Goal: Transaction & Acquisition: Purchase product/service

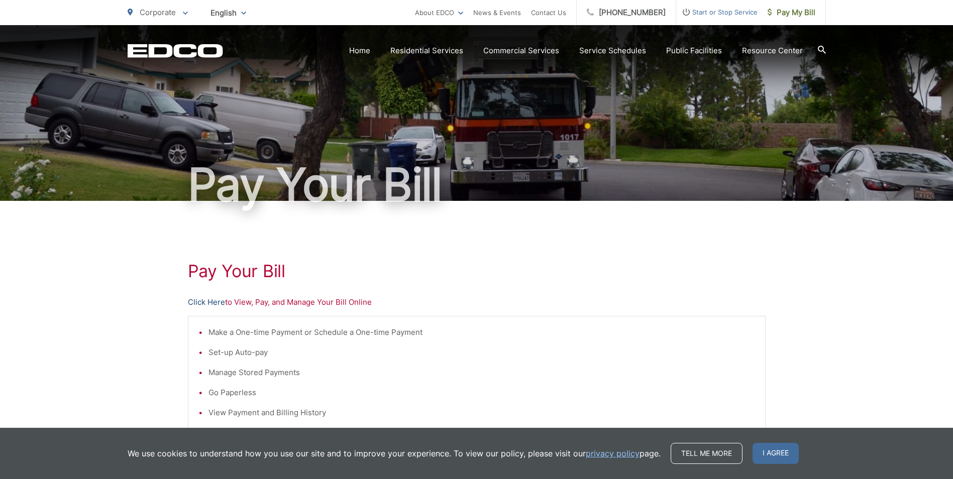
click at [204, 303] on link "Click Here" at bounding box center [206, 302] width 37 height 12
click at [208, 305] on link "Click Here" at bounding box center [206, 302] width 37 height 12
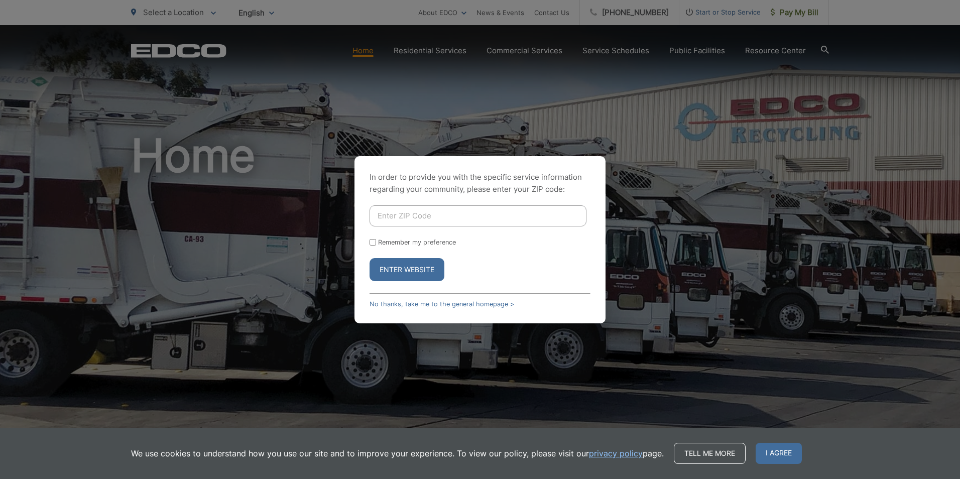
click at [437, 225] on input "Enter ZIP Code" at bounding box center [478, 215] width 217 height 21
type input "92040"
click at [370, 258] on button "Enter Website" at bounding box center [407, 269] width 75 height 23
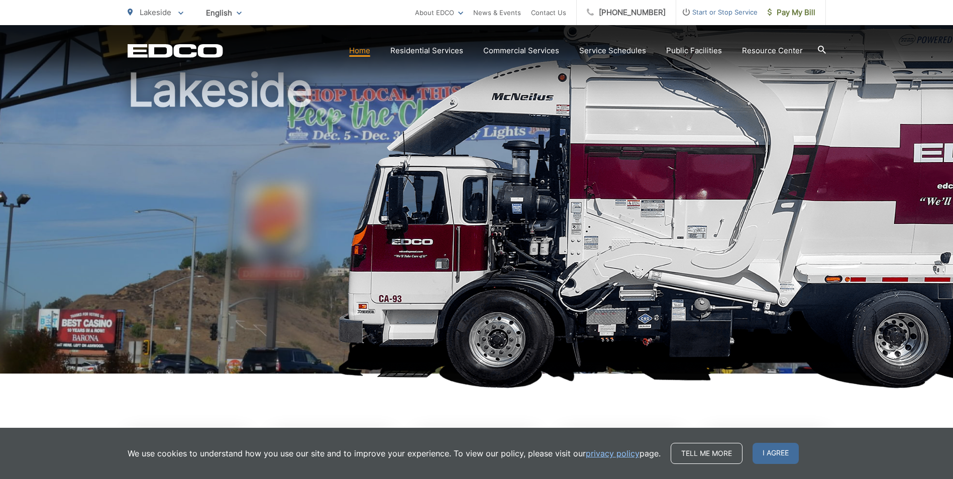
scroll to position [251, 0]
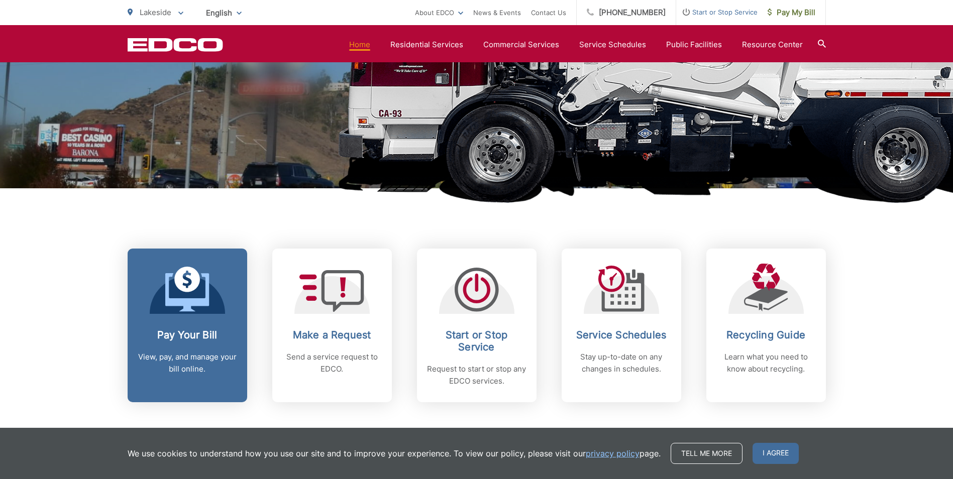
click at [181, 364] on p "View, pay, and manage your bill online." at bounding box center [187, 363] width 99 height 24
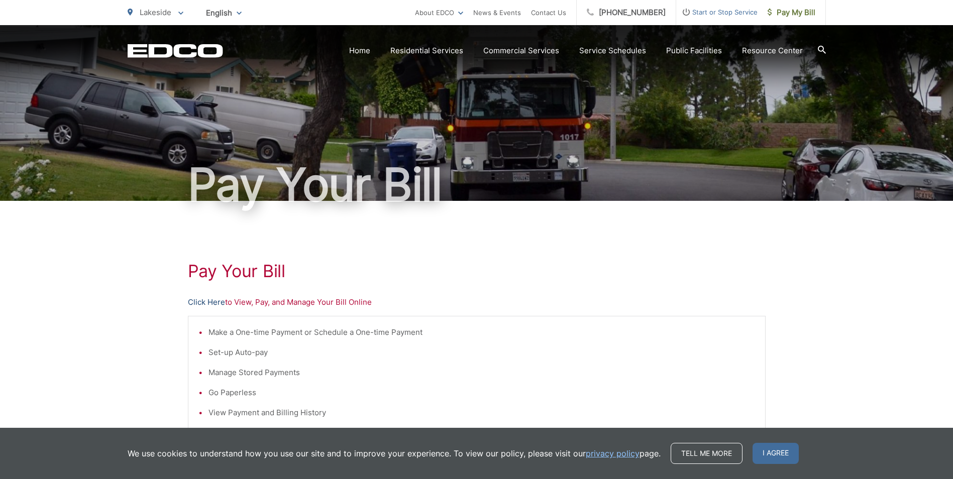
click at [209, 300] on link "Click Here" at bounding box center [206, 302] width 37 height 12
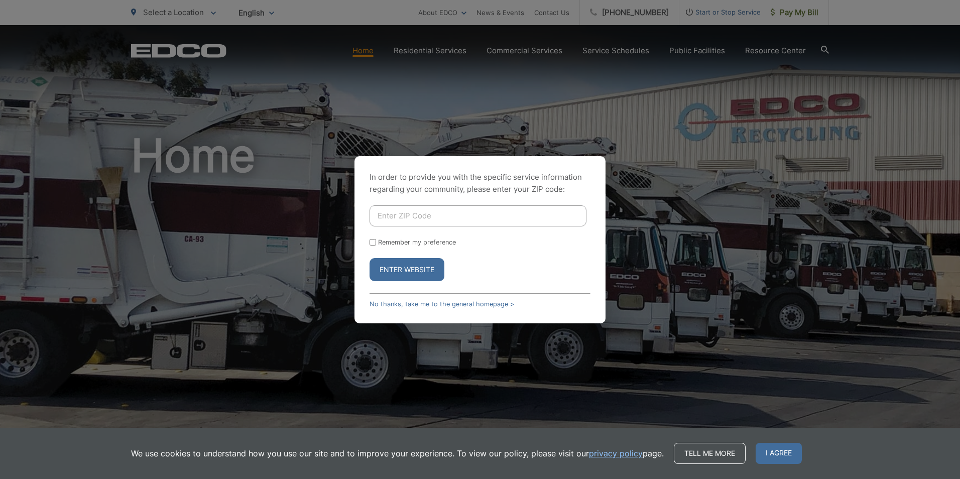
click at [438, 216] on input "Enter ZIP Code" at bounding box center [478, 215] width 217 height 21
click at [447, 213] on input "Enter ZIP Code" at bounding box center [478, 215] width 217 height 21
type input "92040"
click at [370, 258] on button "Enter Website" at bounding box center [407, 269] width 75 height 23
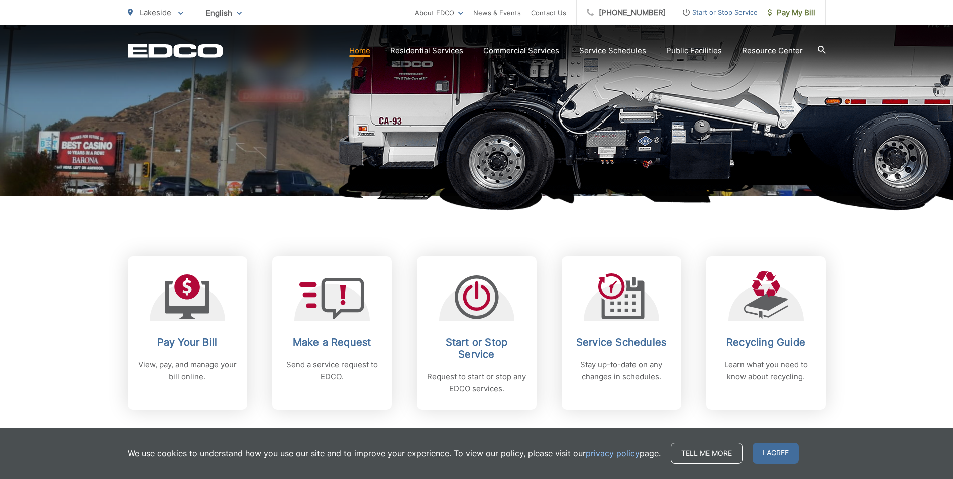
scroll to position [251, 0]
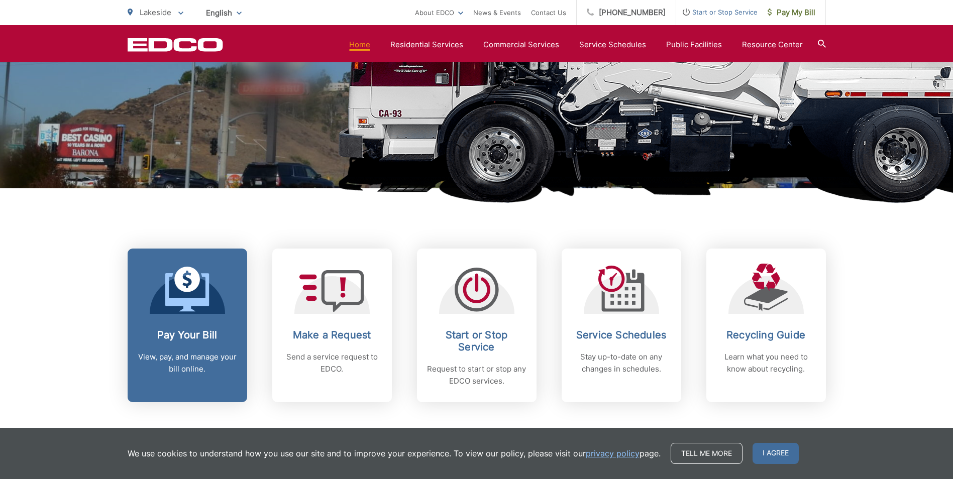
click at [185, 338] on h2 "Pay Your Bill" at bounding box center [187, 335] width 99 height 12
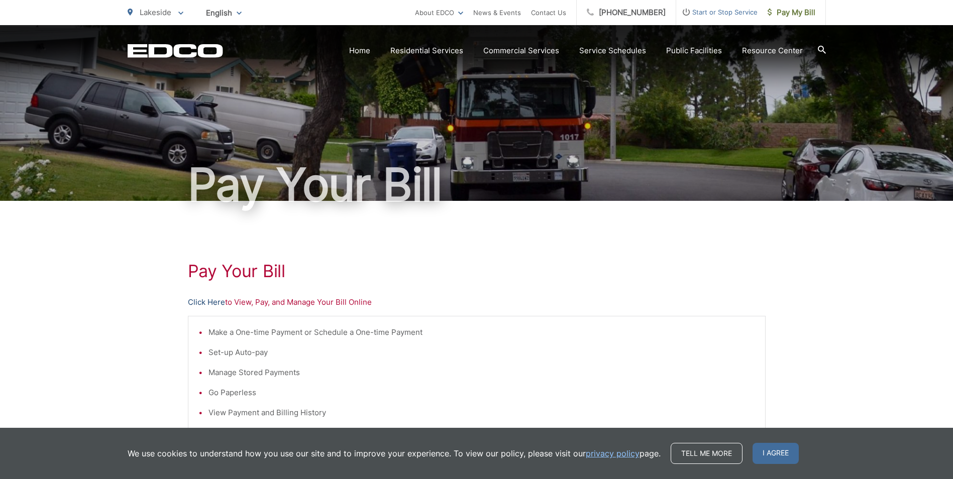
click at [213, 303] on link "Click Here" at bounding box center [206, 302] width 37 height 12
